Goal: Information Seeking & Learning: Understand process/instructions

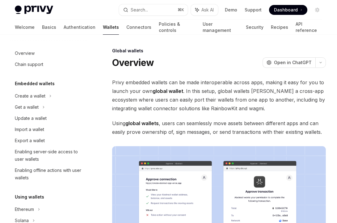
scroll to position [312, 0]
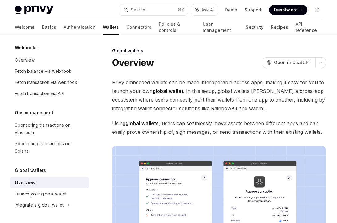
click at [216, 89] on span "Privy embedded wallets can be made interoperable across apps, making it easy fo…" at bounding box center [219, 95] width 214 height 35
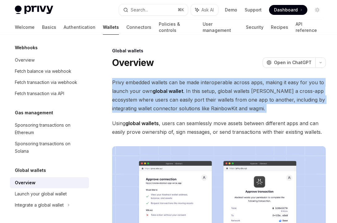
click at [216, 89] on span "Privy embedded wallets can be made interoperable across apps, making it easy fo…" at bounding box center [219, 95] width 214 height 35
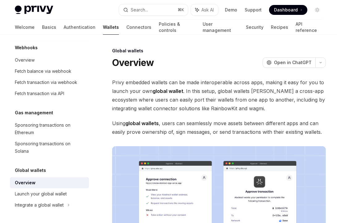
click at [222, 92] on span "Privy embedded wallets can be made interoperable across apps, making it easy fo…" at bounding box center [219, 95] width 214 height 35
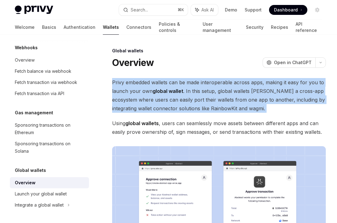
click at [222, 92] on span "Privy embedded wallets can be made interoperable across apps, making it easy fo…" at bounding box center [219, 95] width 214 height 35
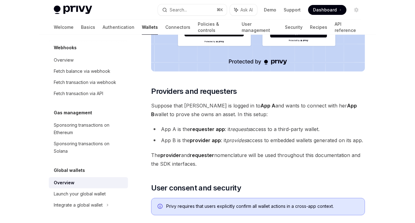
scroll to position [228, 0]
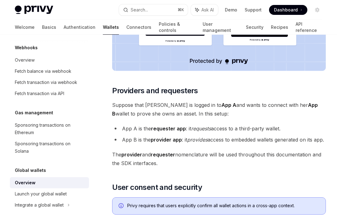
click at [190, 101] on span "Suppose that [PERSON_NAME] is logged in to App A and wants to connect with her …" at bounding box center [219, 108] width 214 height 17
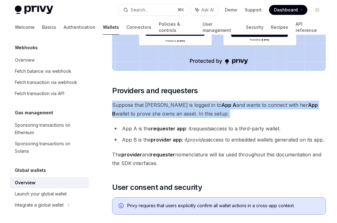
click at [190, 101] on span "Suppose that [PERSON_NAME] is logged in to App A and wants to connect with her …" at bounding box center [219, 108] width 214 height 17
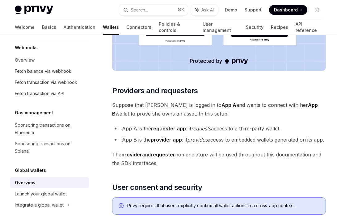
click at [187, 125] on li "App A is the requester app : it requests access to a third-party wallet." at bounding box center [219, 128] width 214 height 9
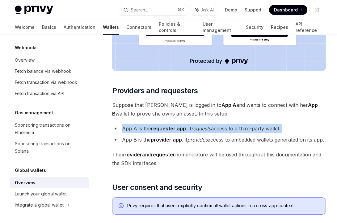
click at [187, 125] on li "App A is the requester app : it requests access to a third-party wallet." at bounding box center [219, 128] width 214 height 9
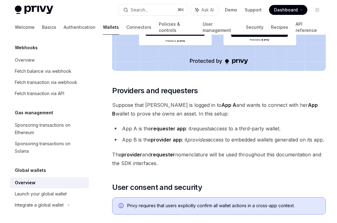
click at [184, 142] on li "App B is the provider app : it provides access to embedded wallets generated on…" at bounding box center [219, 139] width 214 height 9
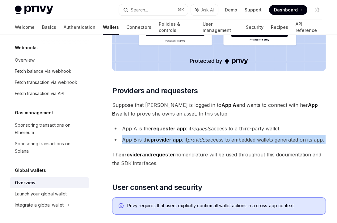
click at [184, 142] on li "App B is the provider app : it provides access to embedded wallets generated on…" at bounding box center [219, 139] width 214 height 9
click at [184, 155] on div "Privy embedded wallets can be made interoperable across apps, making it easy fo…" at bounding box center [219, 158] width 214 height 616
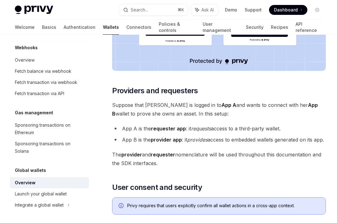
type textarea "*"
